Goal: Information Seeking & Learning: Learn about a topic

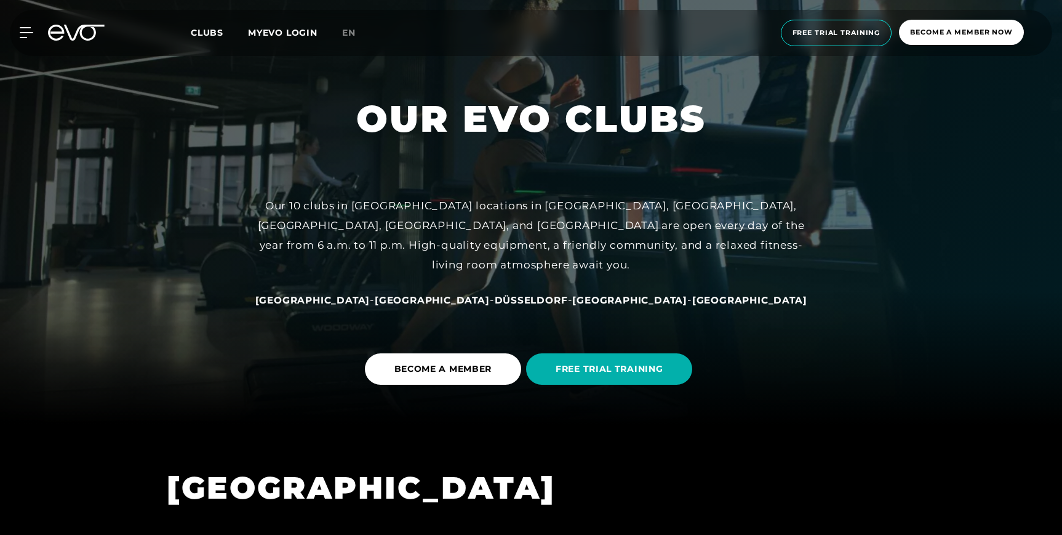
click at [458, 300] on font "[GEOGRAPHIC_DATA]" at bounding box center [432, 300] width 115 height 12
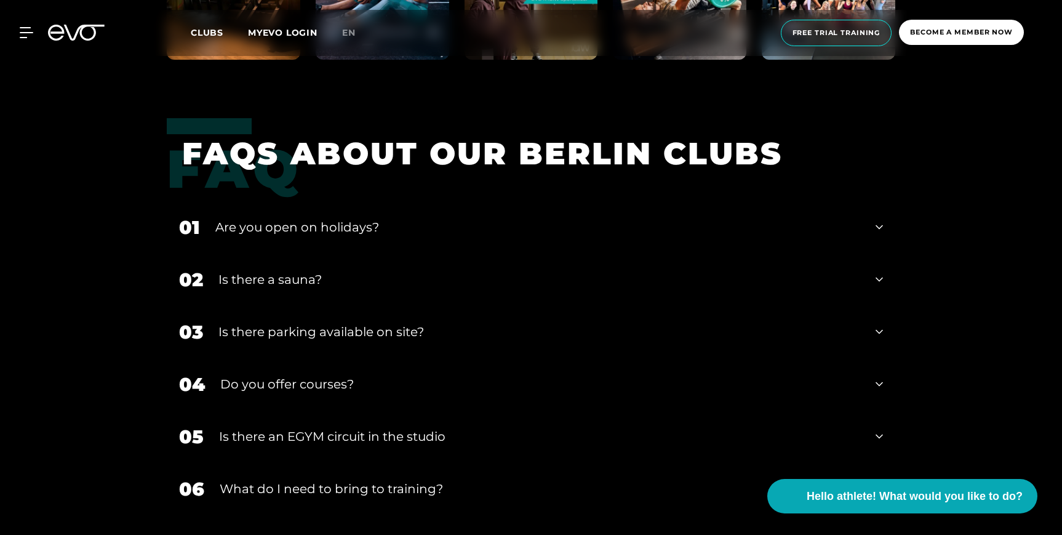
scroll to position [4110, 0]
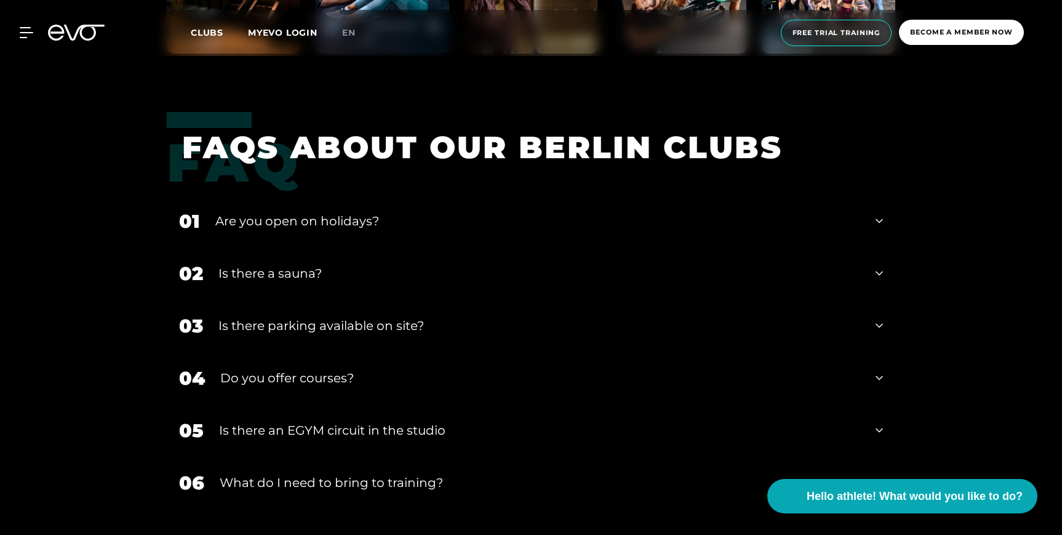
click at [533, 264] on div "Is there a sauna?" at bounding box center [539, 273] width 642 height 18
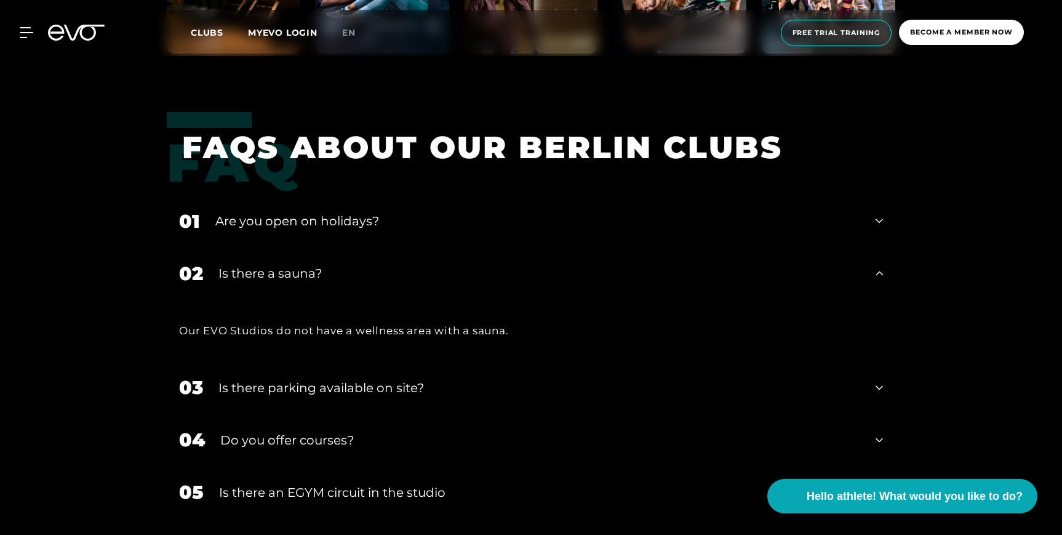
click at [504, 264] on div "Is there a sauna?" at bounding box center [539, 273] width 642 height 18
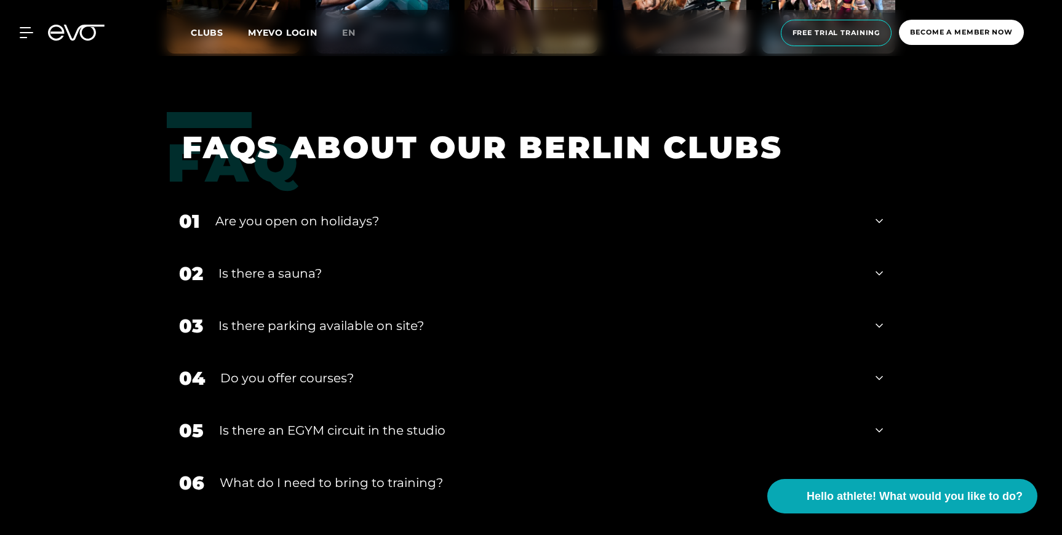
click at [439, 316] on div "Is there parking available on site?" at bounding box center [539, 325] width 642 height 18
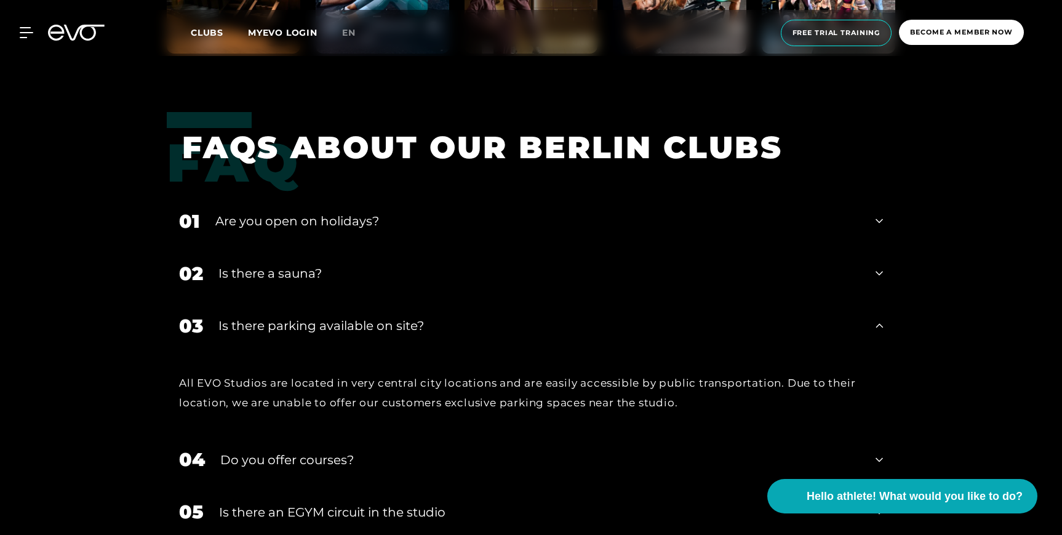
click at [401, 318] on font "Is there parking available on site?" at bounding box center [321, 325] width 206 height 15
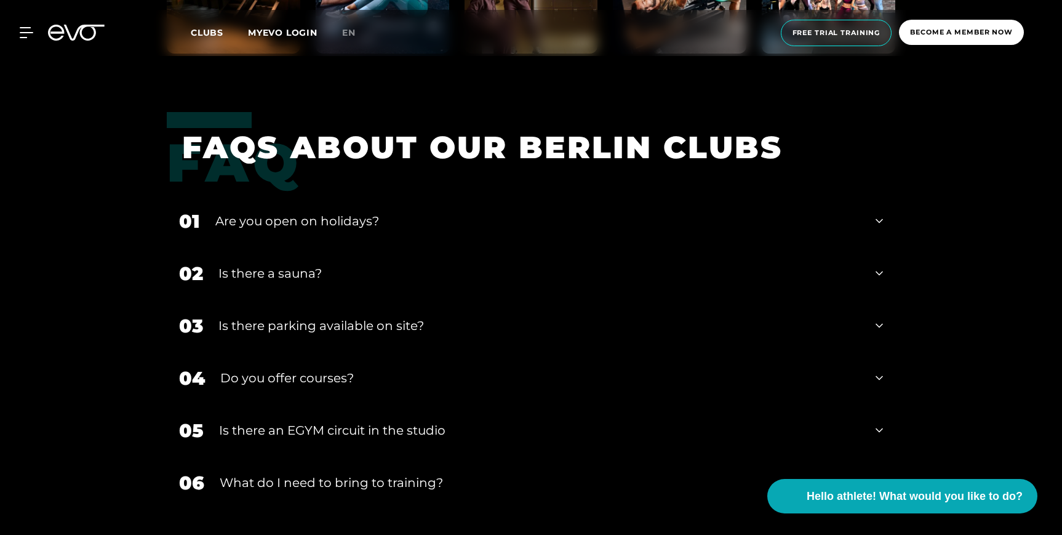
click at [355, 369] on div "Do you offer courses?" at bounding box center [540, 378] width 640 height 18
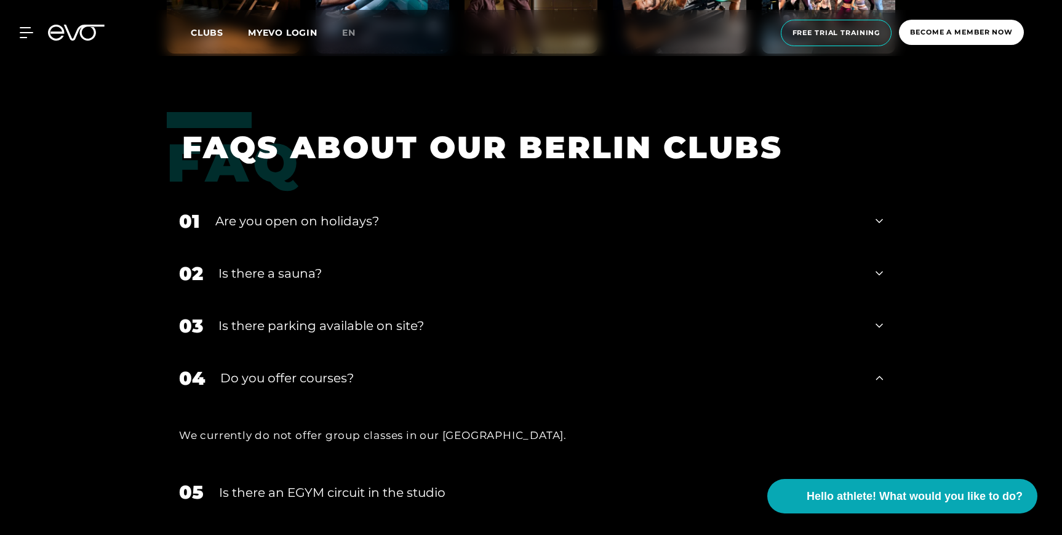
click at [341, 485] on font "Is there an EGYM circuit in the studio" at bounding box center [332, 492] width 226 height 15
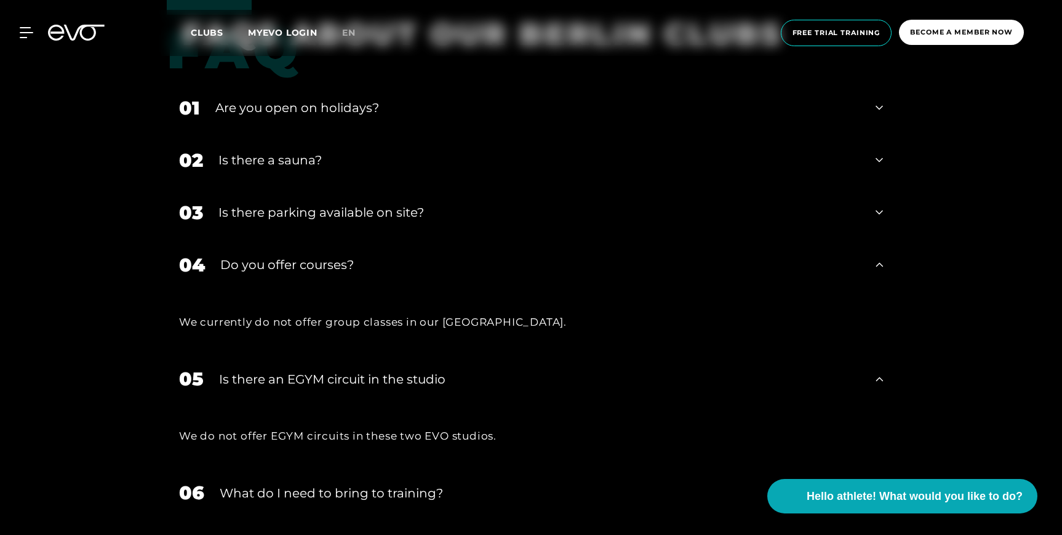
scroll to position [4258, 0]
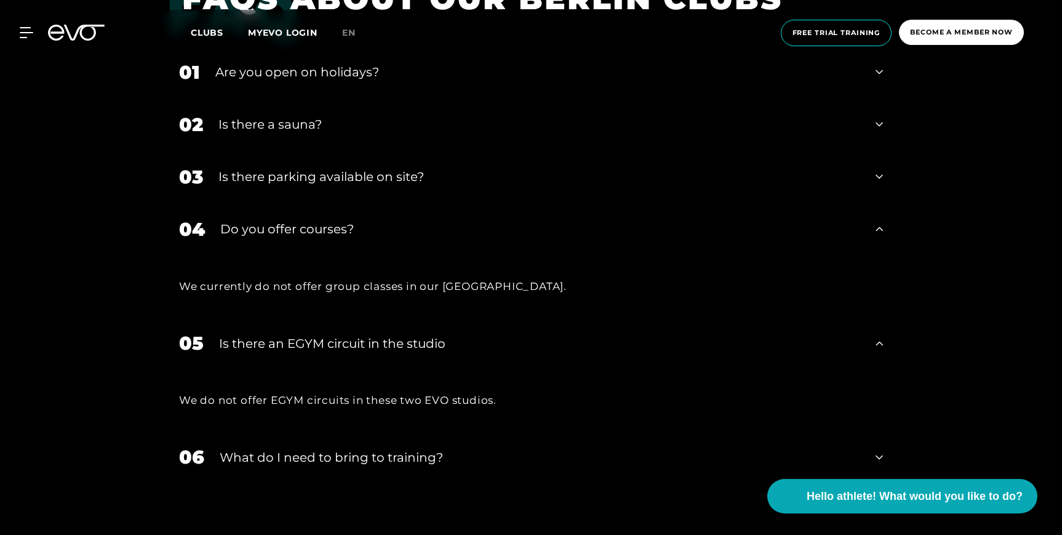
click at [317, 450] on font "What do I need to bring to training?" at bounding box center [331, 457] width 223 height 15
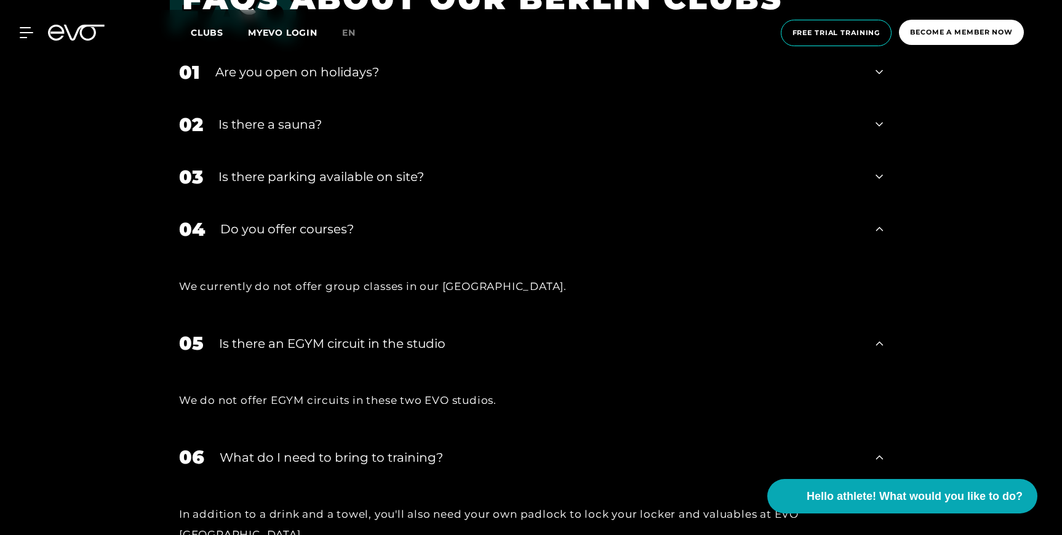
click at [298, 169] on font "Is there parking available on site?" at bounding box center [321, 176] width 206 height 15
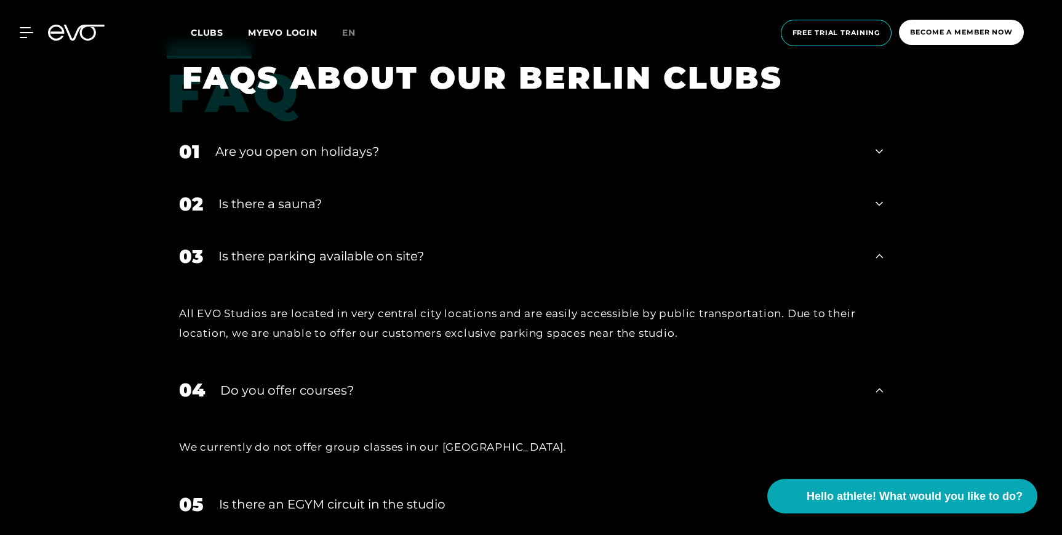
scroll to position [4185, 0]
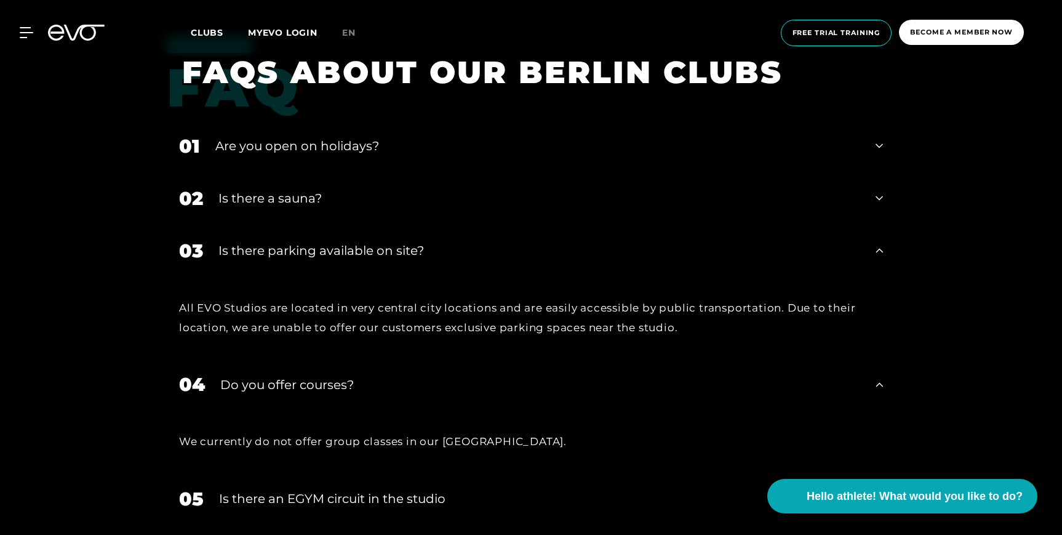
click at [286, 191] on font "Is there a sauna?" at bounding box center [269, 198] width 103 height 15
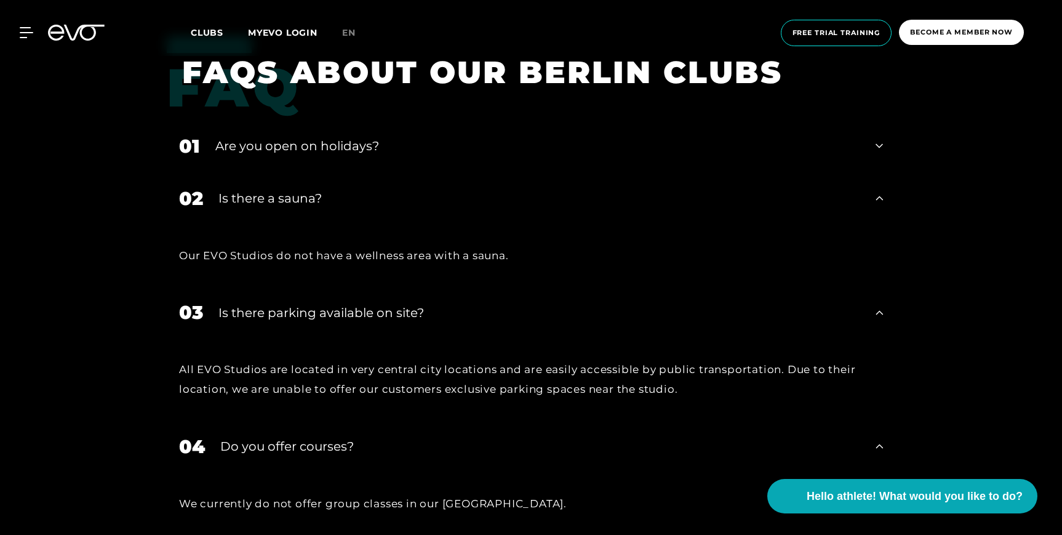
click at [314, 138] on font "Are you open on holidays?" at bounding box center [297, 145] width 164 height 15
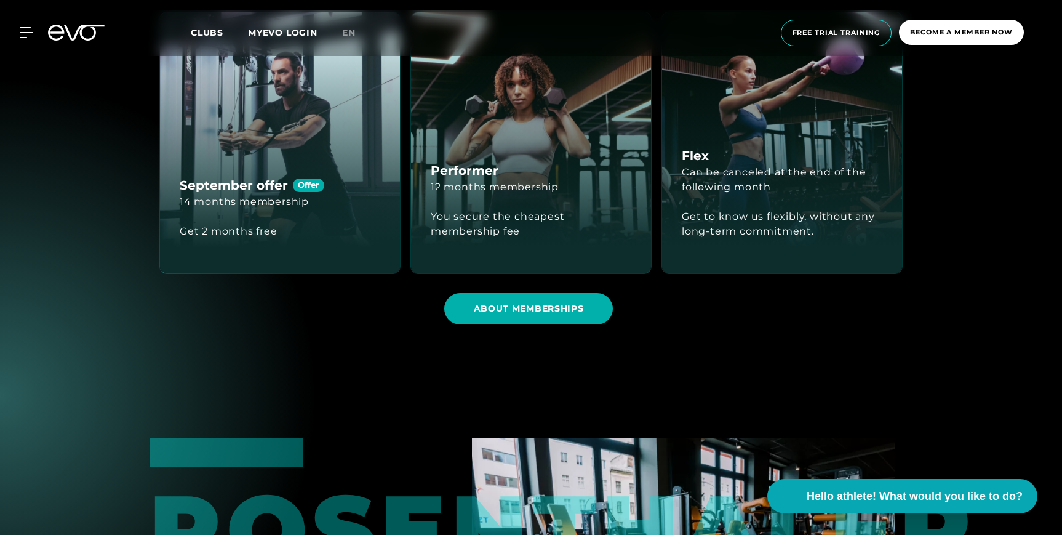
scroll to position [1730, 0]
